Goal: Task Accomplishment & Management: Manage account settings

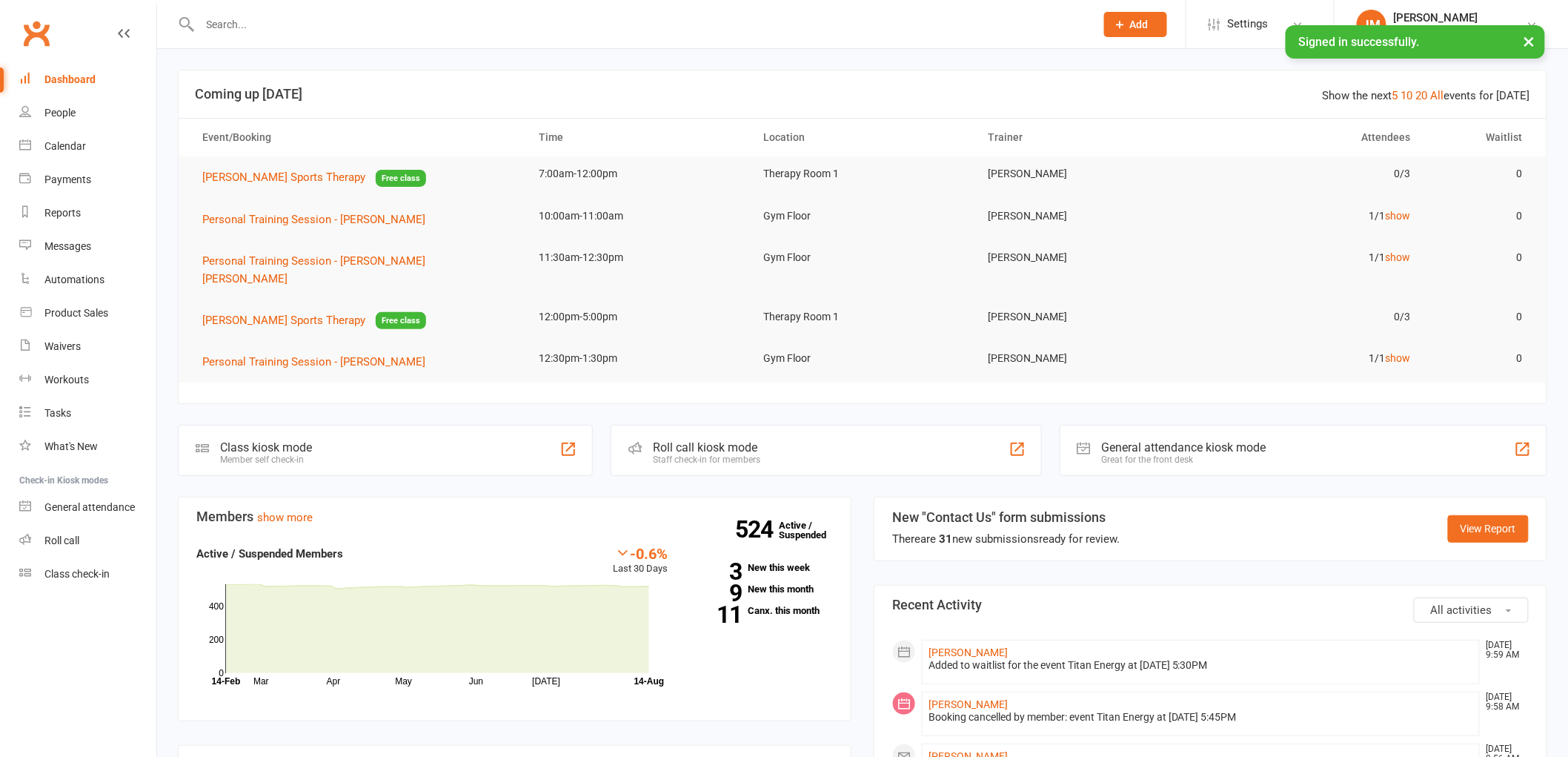
click at [299, 29] on input "text" at bounding box center [640, 24] width 890 height 21
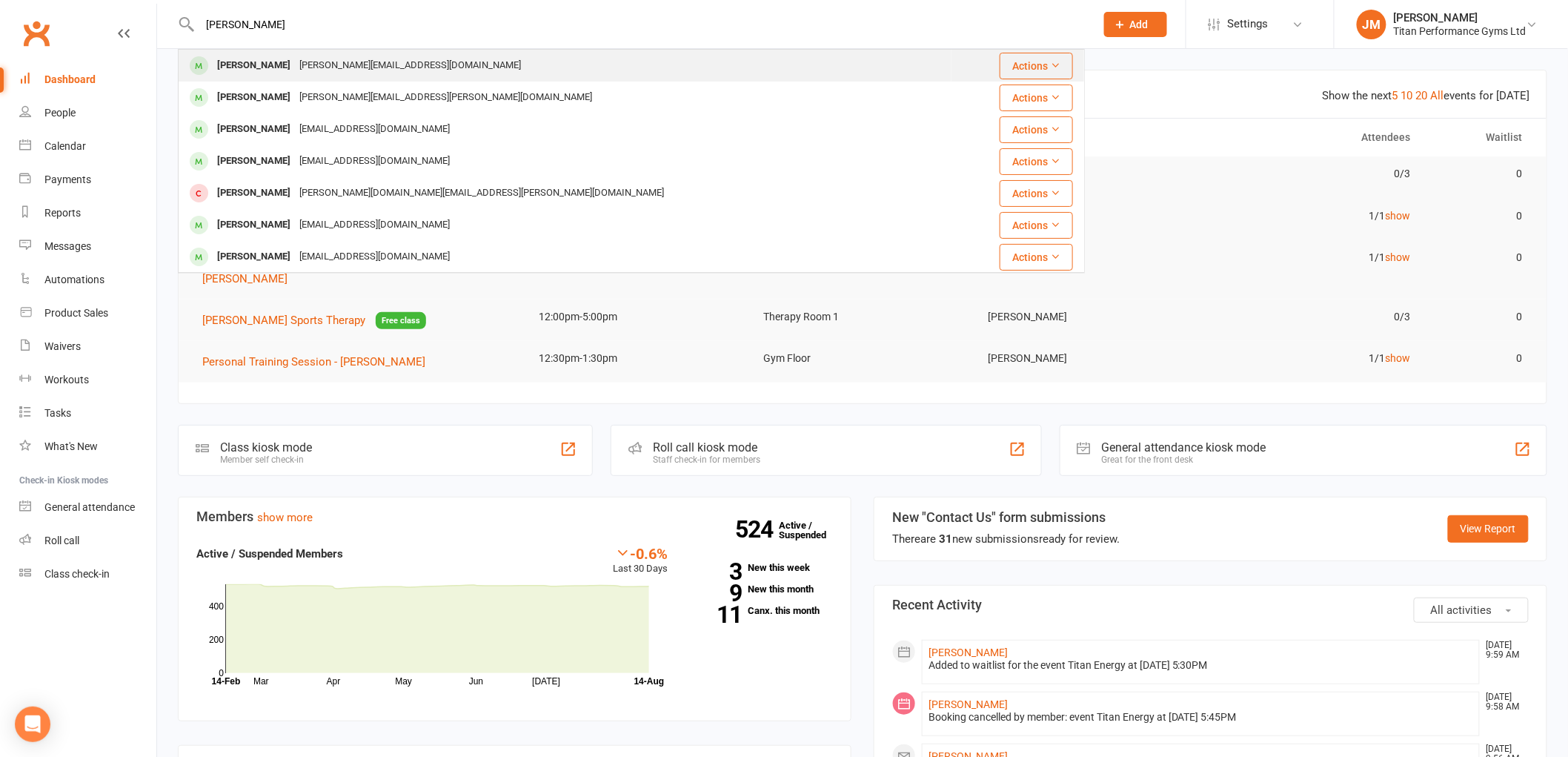
type input "[PERSON_NAME]"
click at [297, 72] on div "[PERSON_NAME][EMAIL_ADDRESS][DOMAIN_NAME]" at bounding box center [410, 66] width 231 height 21
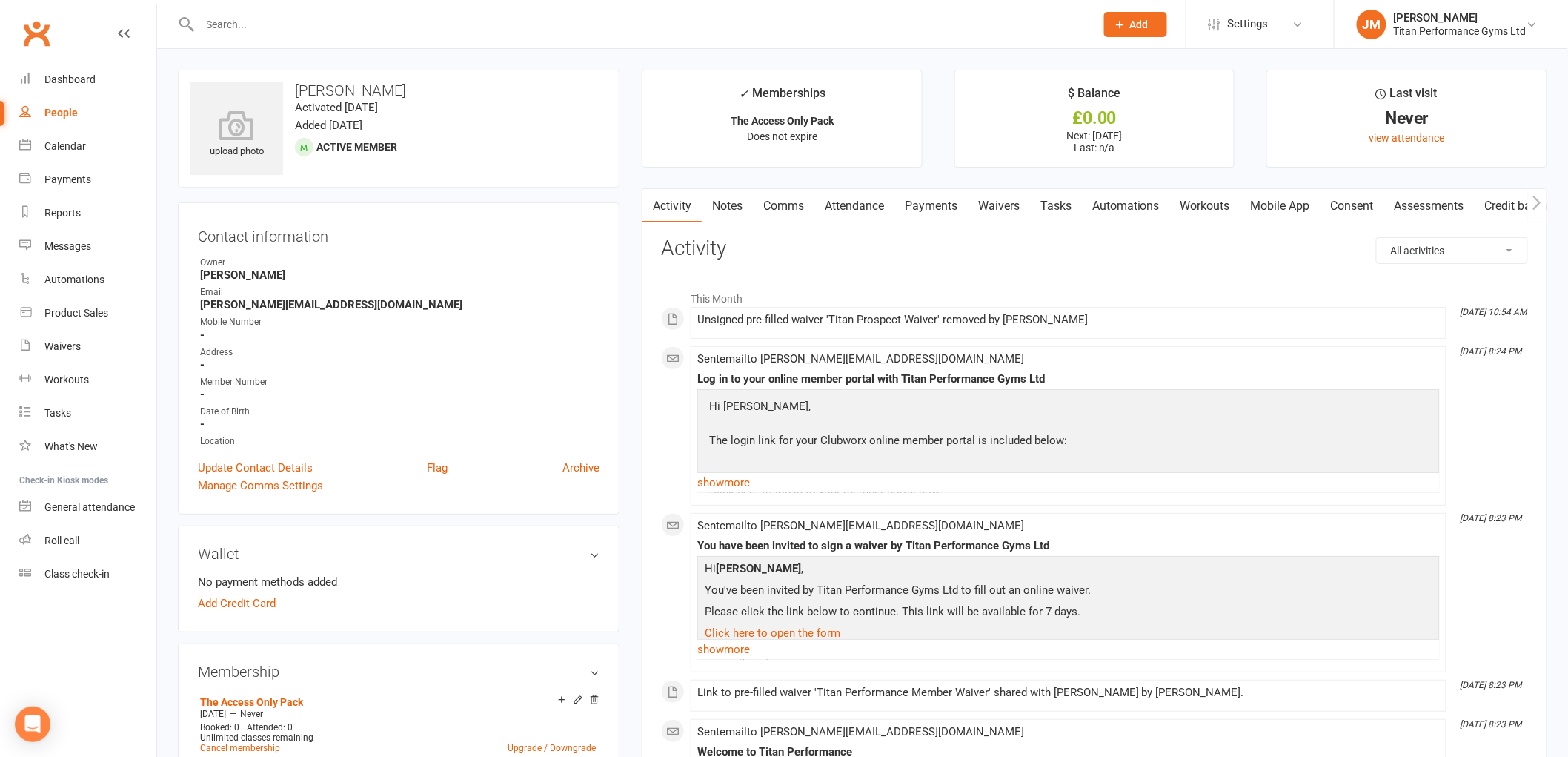
click at [1016, 199] on link "Waivers" at bounding box center [999, 206] width 62 height 34
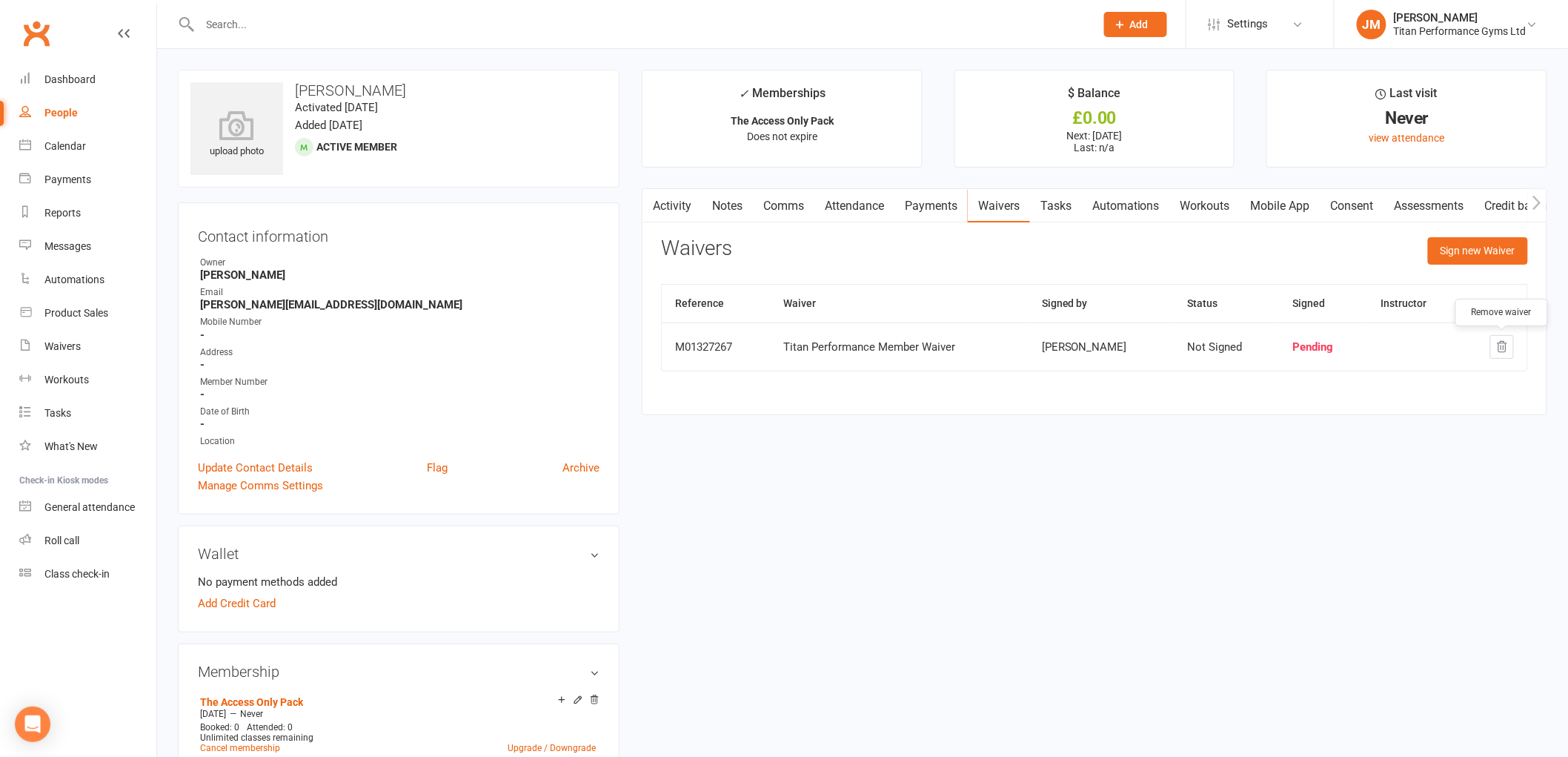
click at [1503, 341] on icon "button" at bounding box center [1502, 347] width 10 height 11
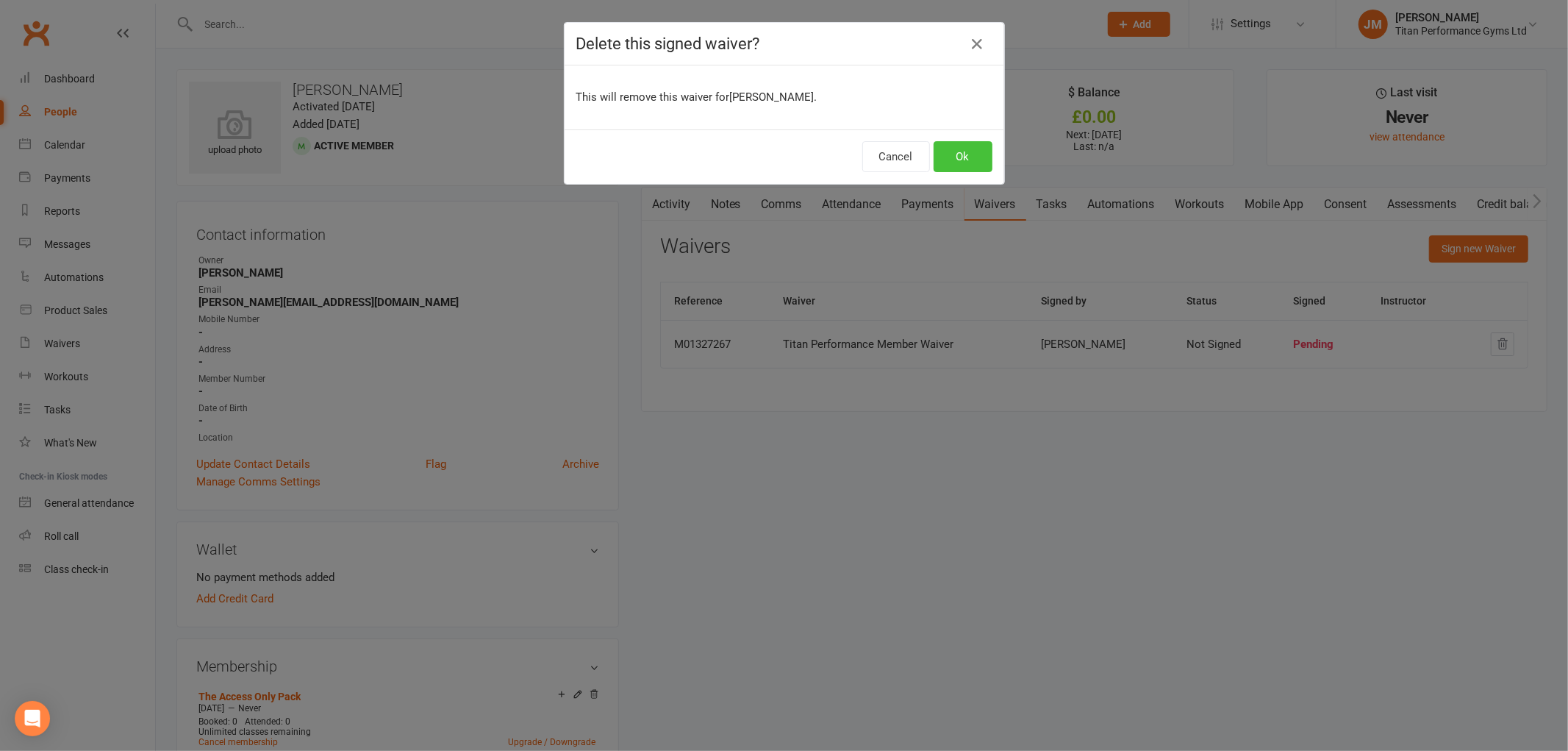
click at [934, 151] on button "Ok" at bounding box center [963, 157] width 59 height 31
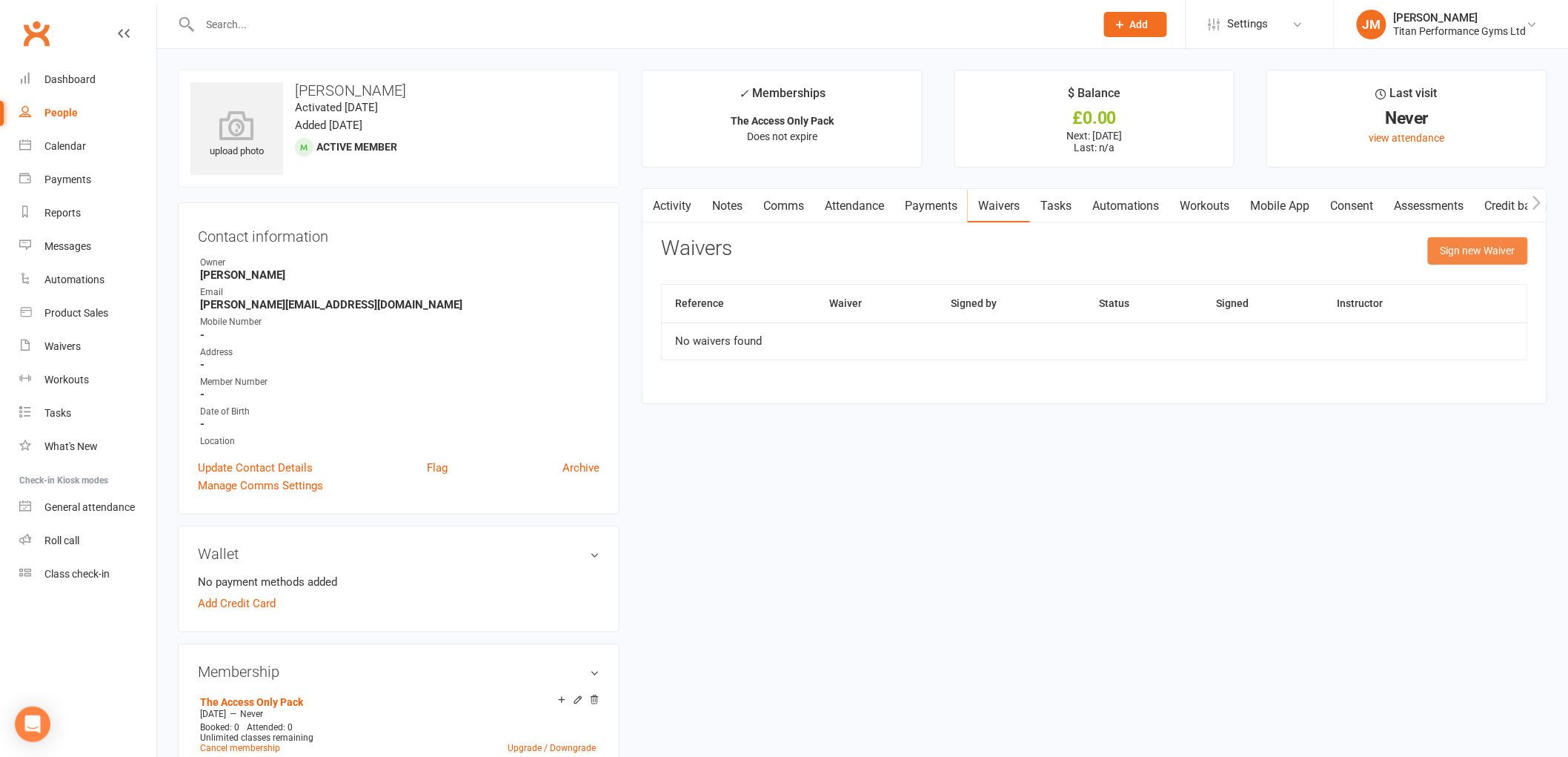
click at [1445, 245] on button "Sign new Waiver" at bounding box center [1478, 251] width 100 height 27
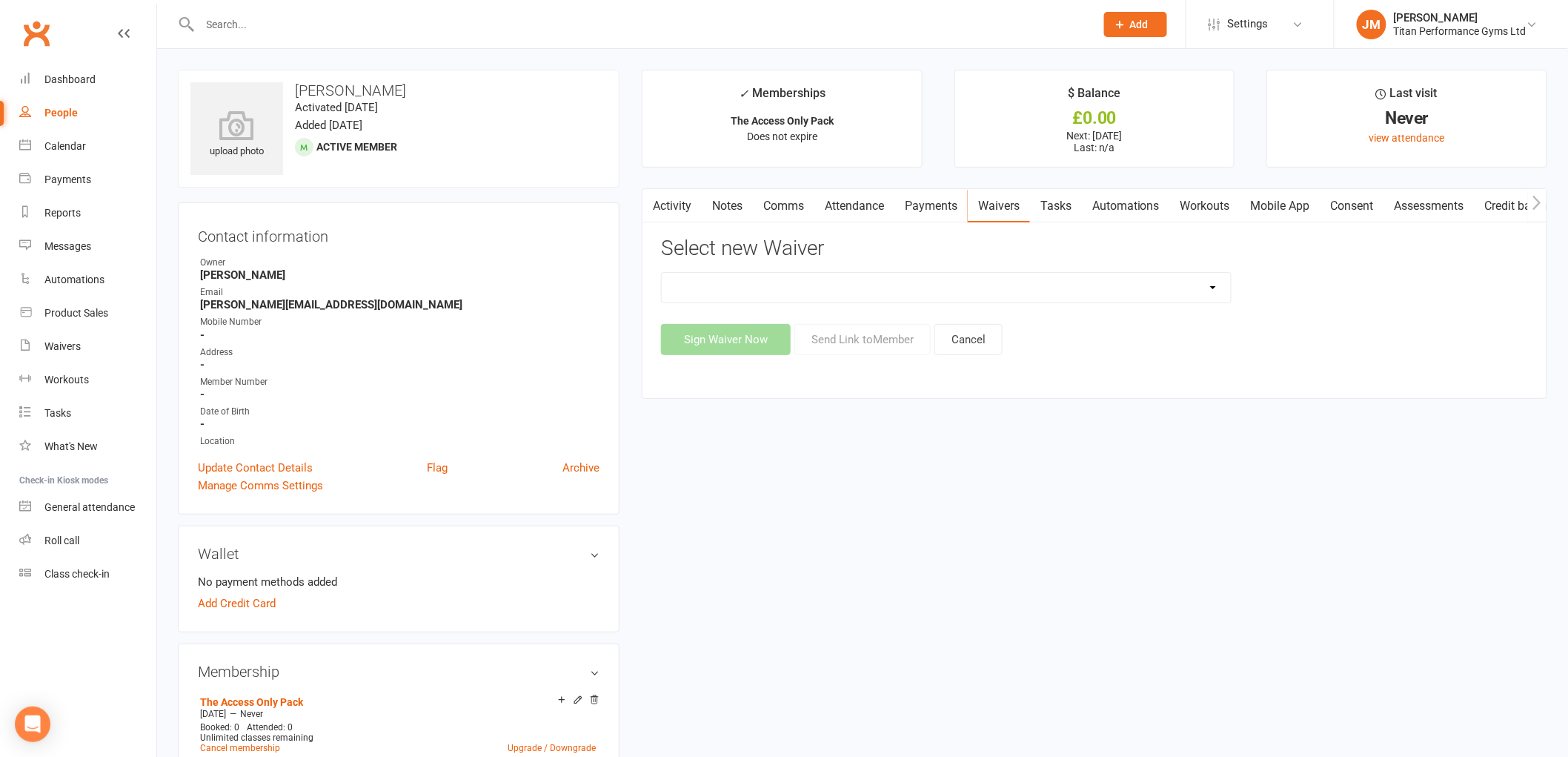
click at [893, 285] on select "Titan Founding Member Waiver Titan Performance 14Day FREE Trial Waiver Titan Pe…" at bounding box center [946, 287] width 569 height 29
select select "6063"
click at [661, 273] on select "Titan Founding Member Waiver Titan Performance 14Day FREE Trial Waiver Titan Pe…" at bounding box center [946, 287] width 569 height 29
click at [904, 330] on button "Send Link to Member" at bounding box center [862, 339] width 136 height 31
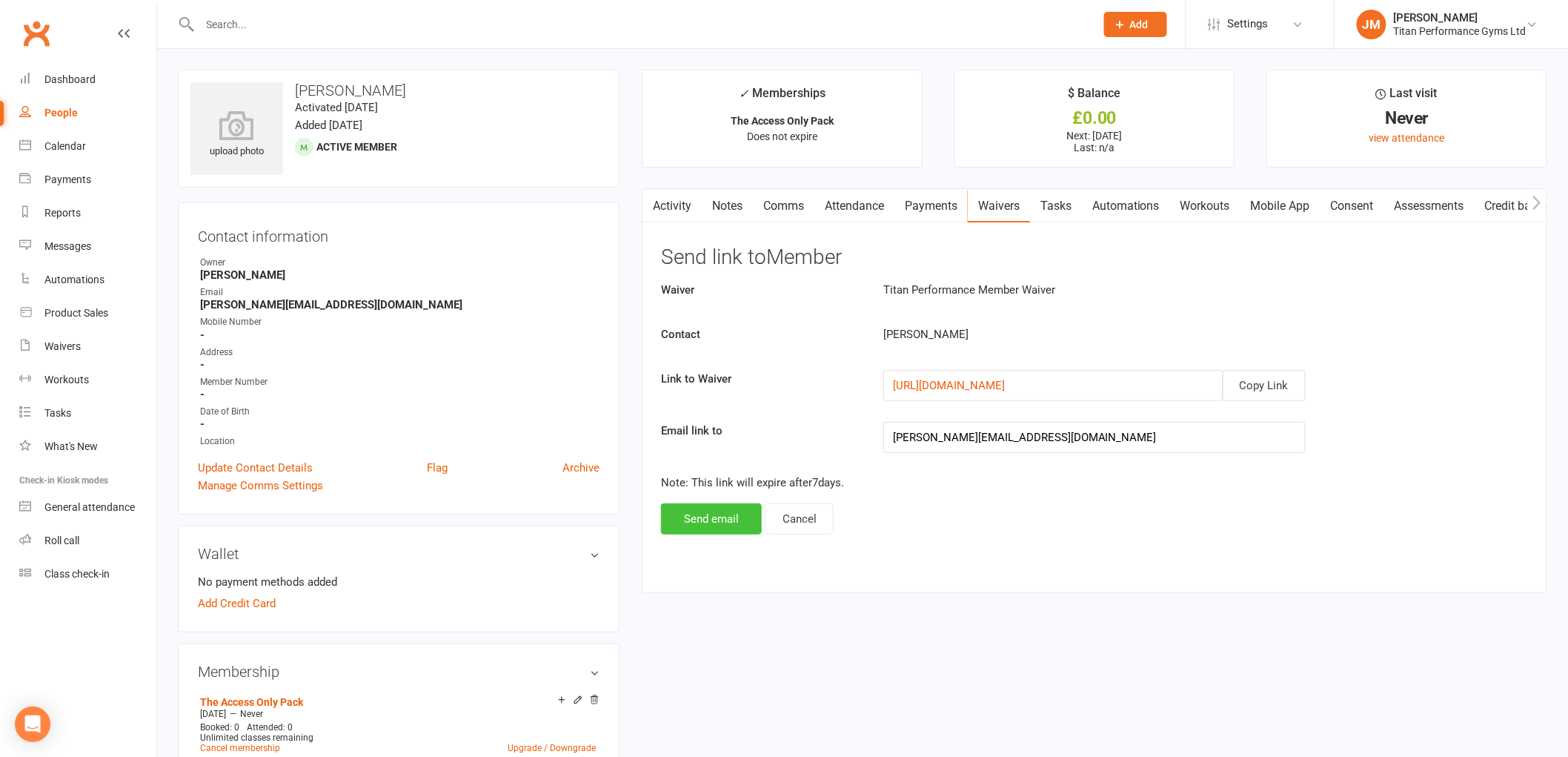
click at [687, 512] on button "Send email" at bounding box center [710, 518] width 101 height 31
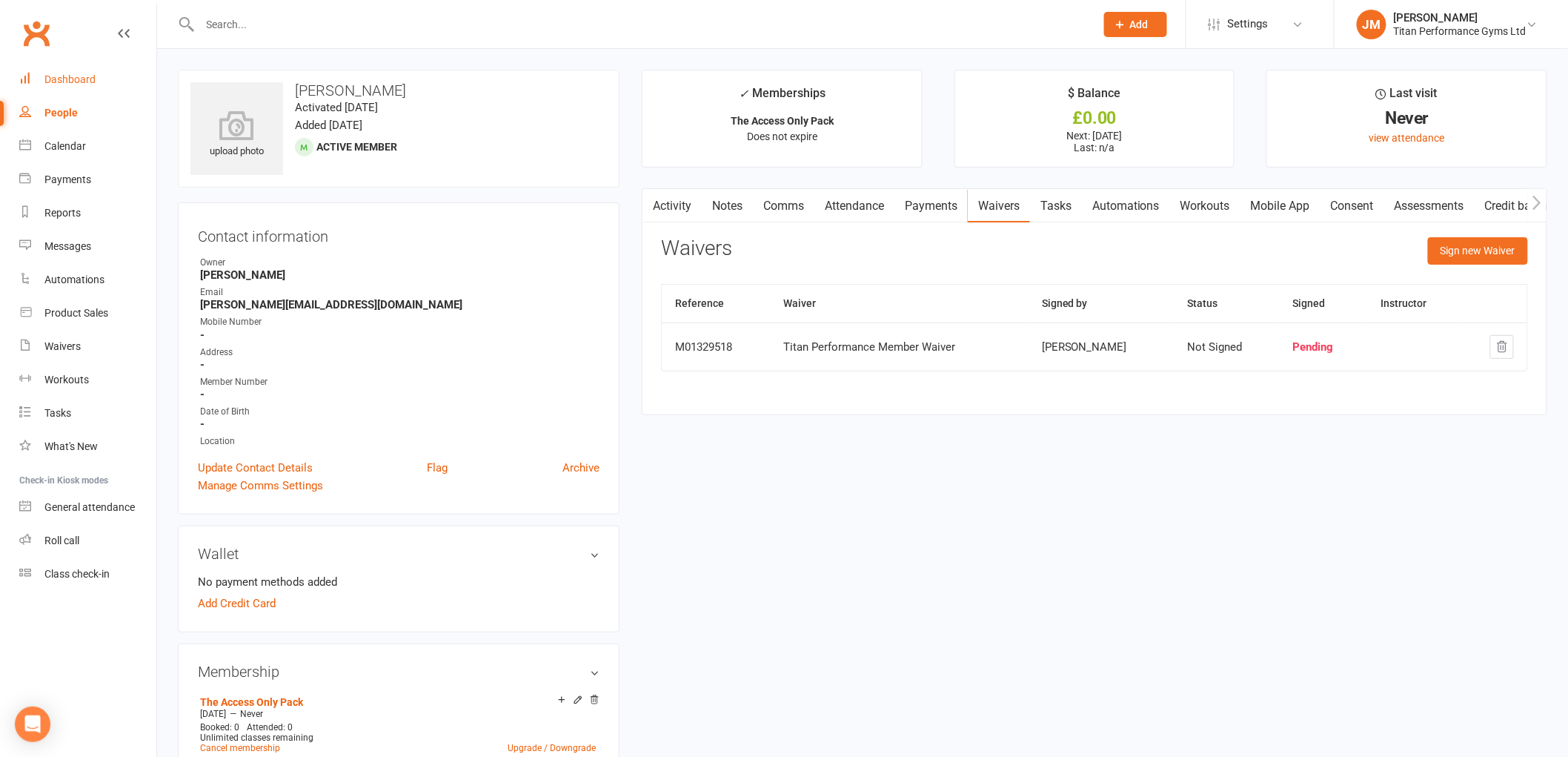
click at [60, 85] on link "Dashboard" at bounding box center [88, 79] width 137 height 33
